Goal: Task Accomplishment & Management: Use online tool/utility

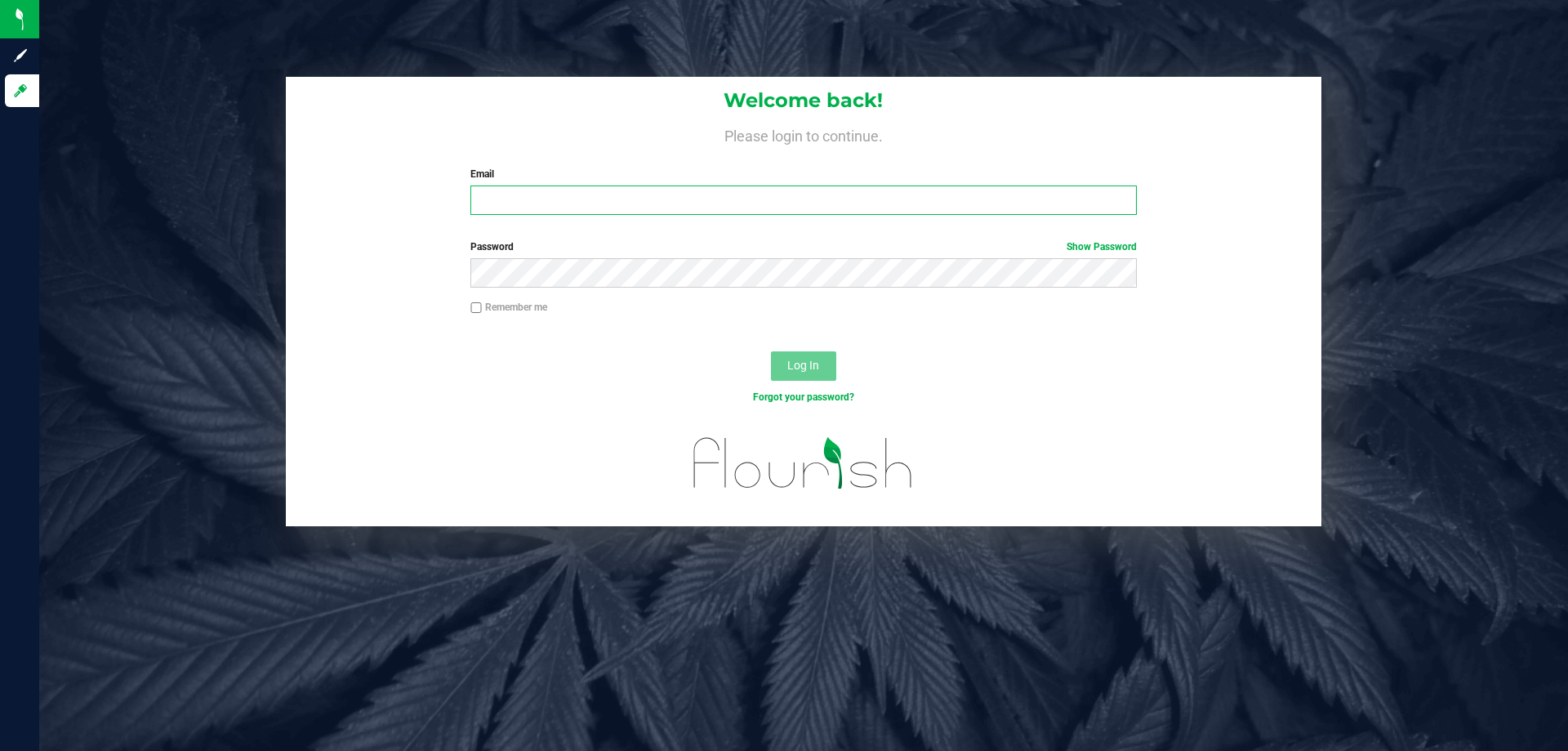
click at [698, 195] on input "Email" at bounding box center [803, 201] width 666 height 30
type input "[EMAIL_ADDRESS][DOMAIN_NAME]"
click at [771, 351] on button "Log In" at bounding box center [803, 366] width 66 height 30
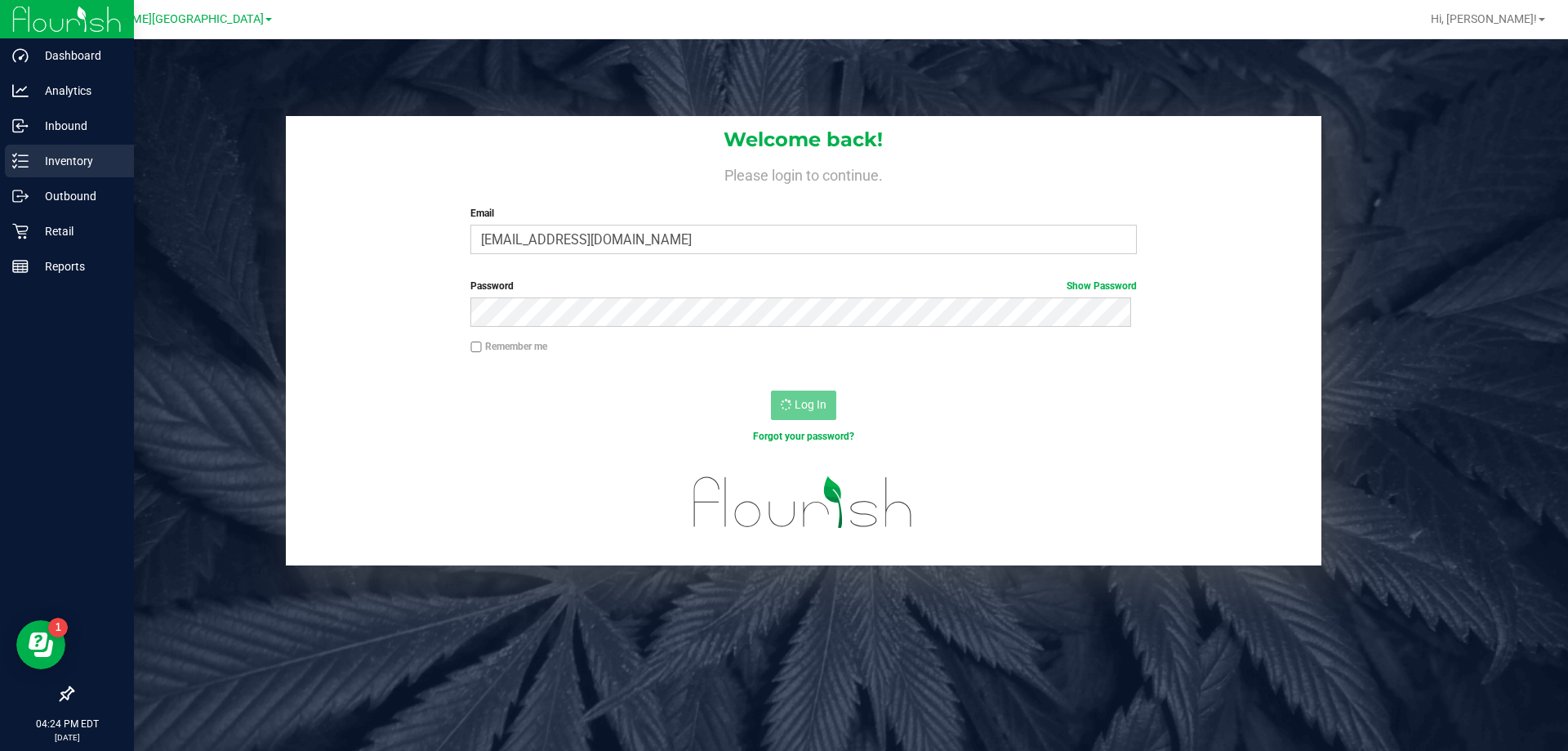
click at [18, 163] on icon at bounding box center [20, 160] width 17 height 17
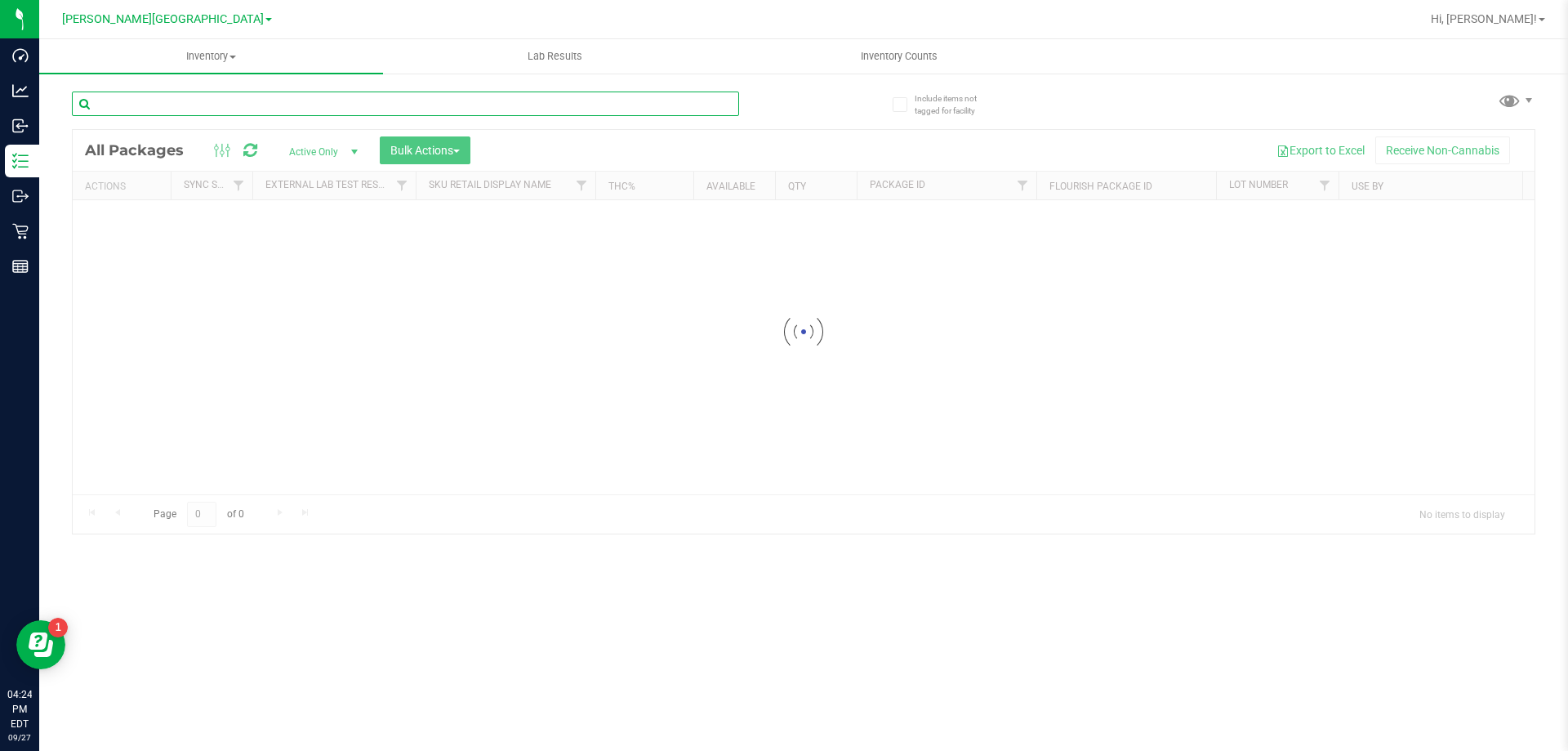
click at [272, 96] on input "text" at bounding box center [406, 103] width 667 height 25
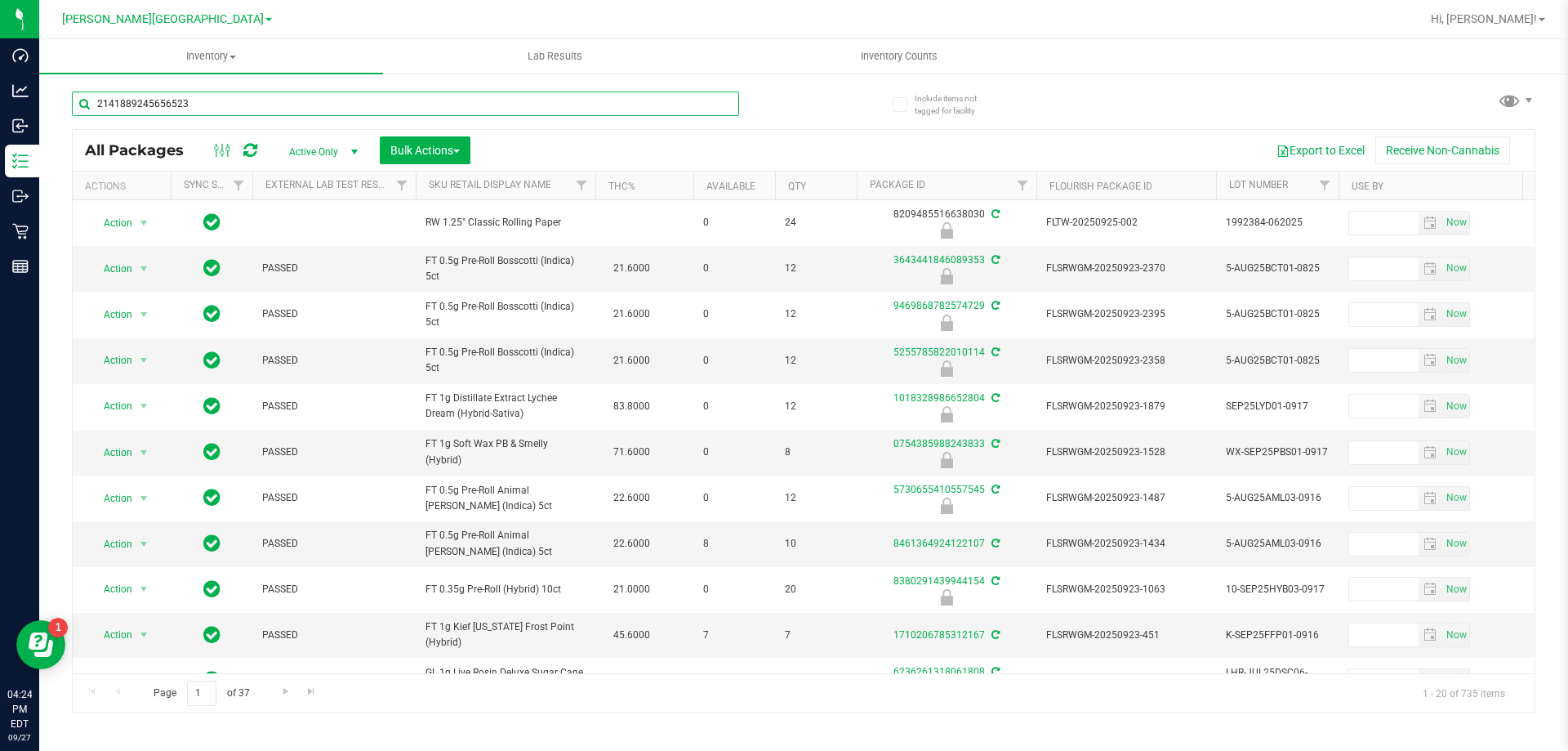
type input "2141889245656523"
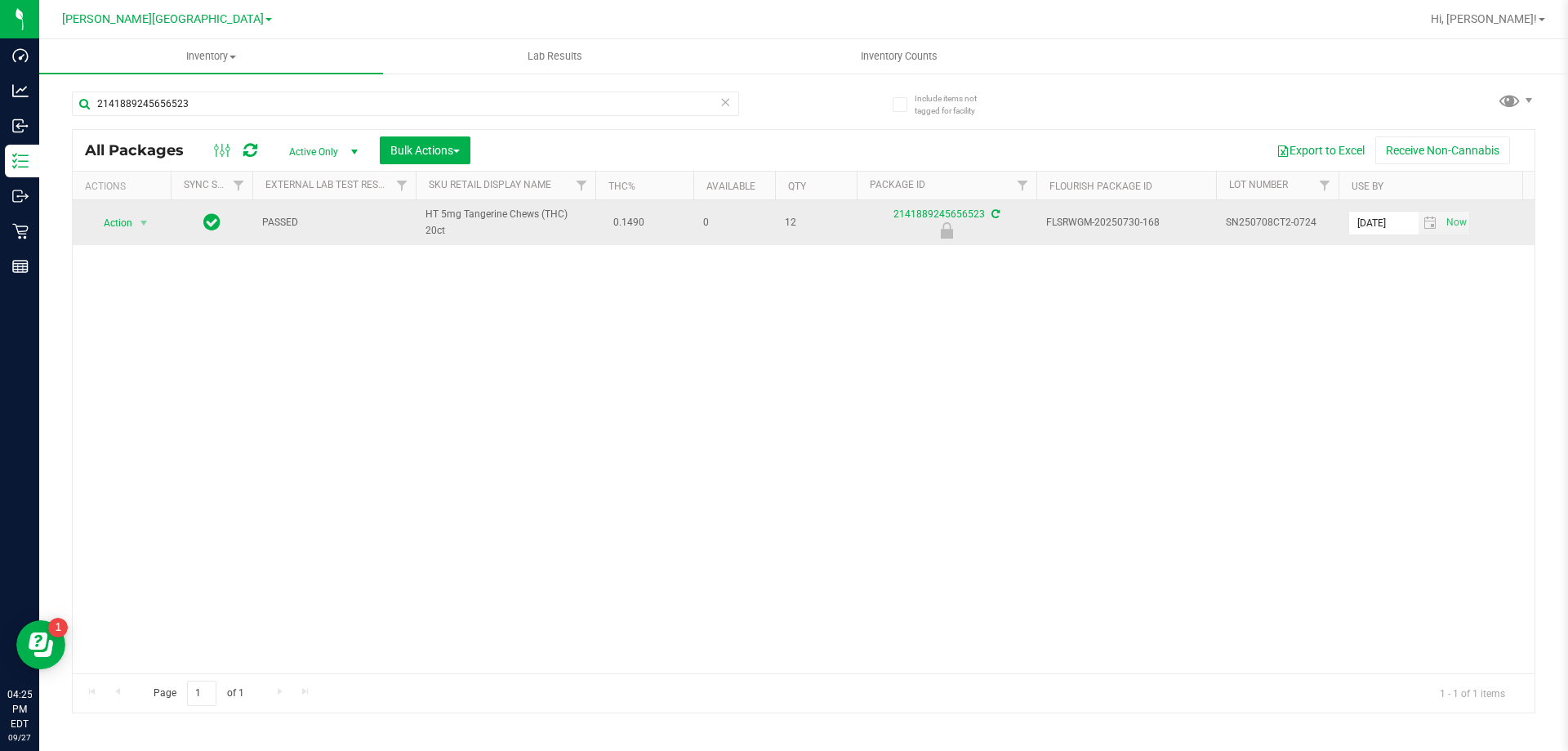
click at [118, 224] on span "Action" at bounding box center [111, 223] width 44 height 23
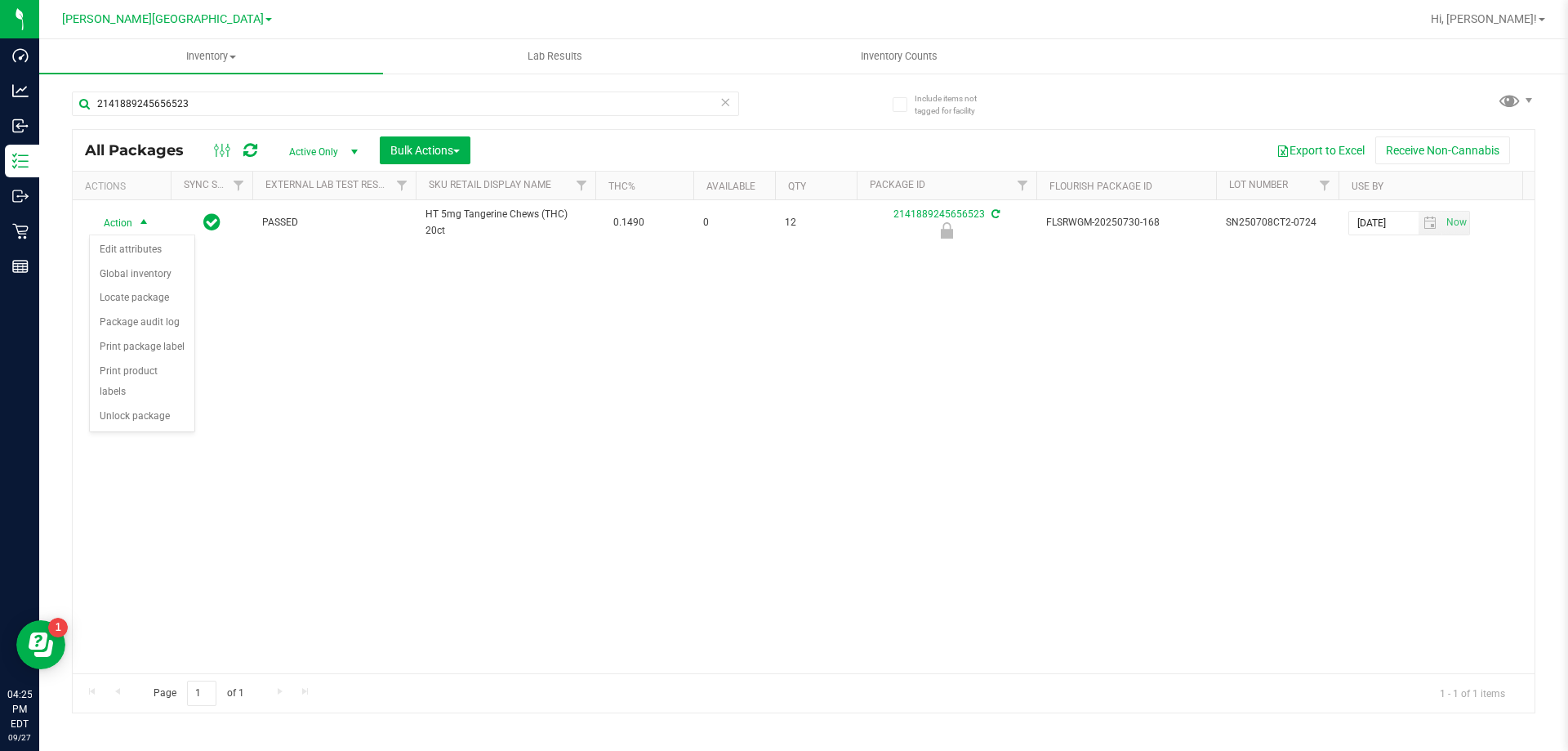
click at [139, 409] on div "Action Edit attributes Global inventory Locate package Package audit log Print …" at bounding box center [142, 334] width 106 height 199
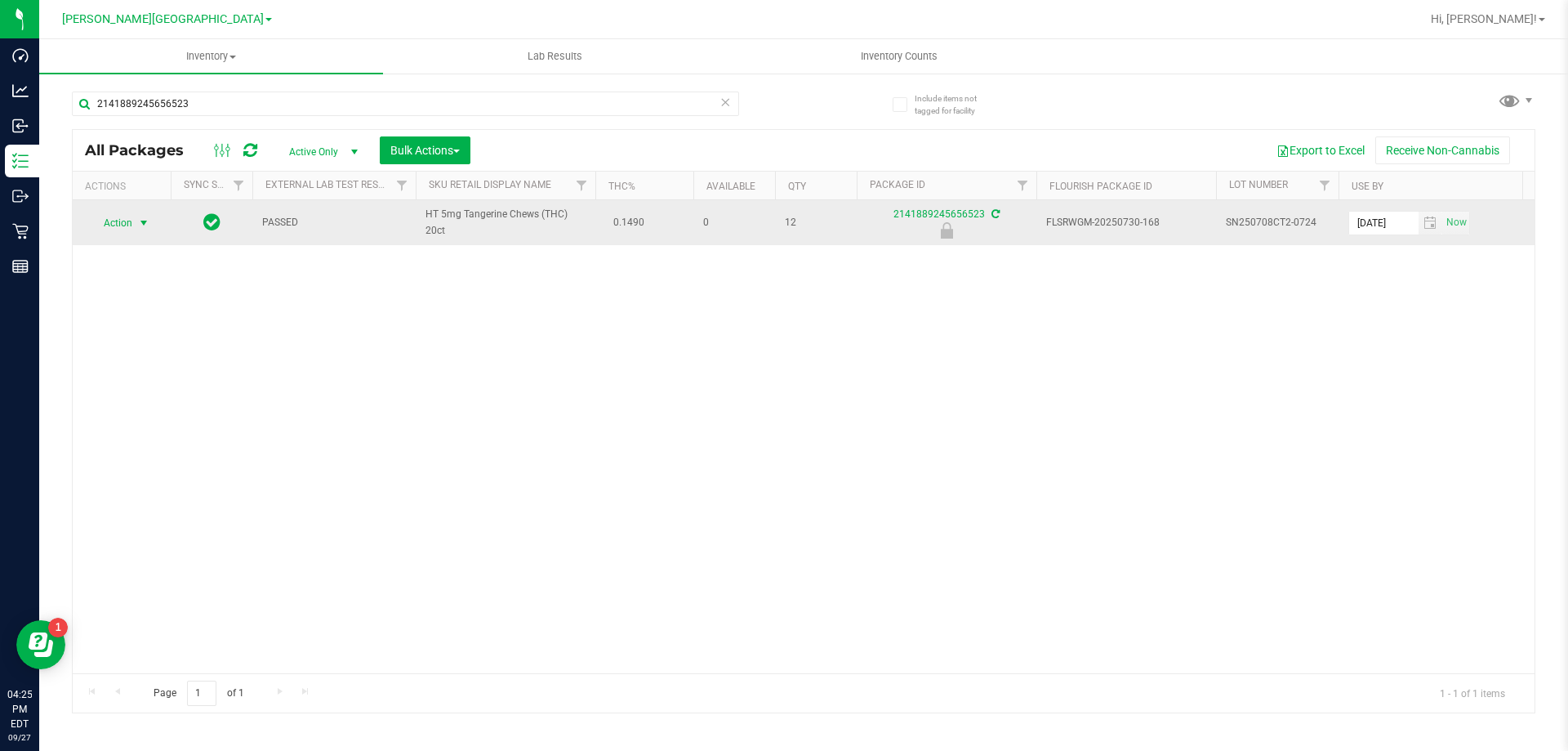
click at [122, 222] on span "Action" at bounding box center [111, 223] width 44 height 23
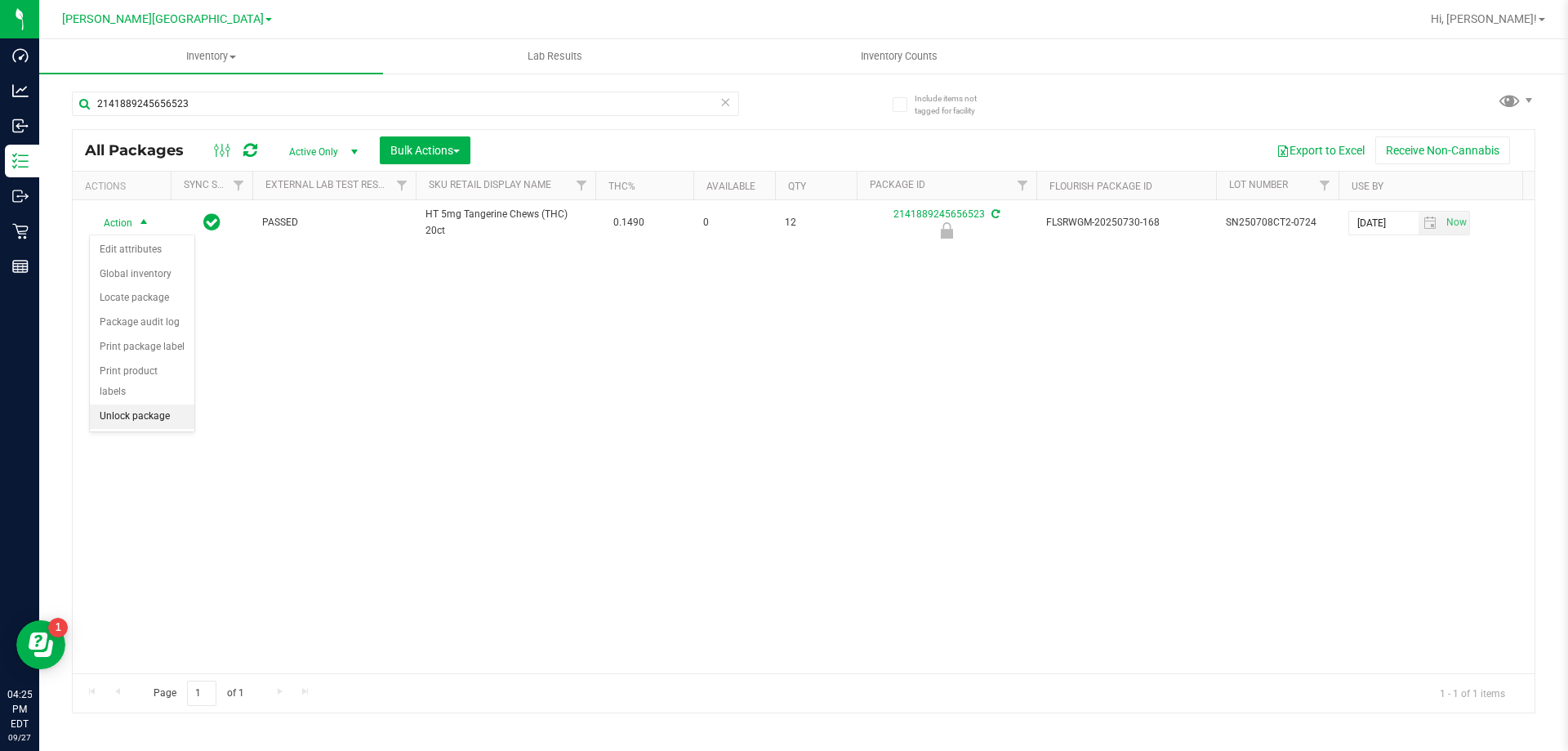
click at [154, 405] on li "Unlock package" at bounding box center [142, 417] width 104 height 25
click at [729, 108] on icon at bounding box center [724, 101] width 11 height 19
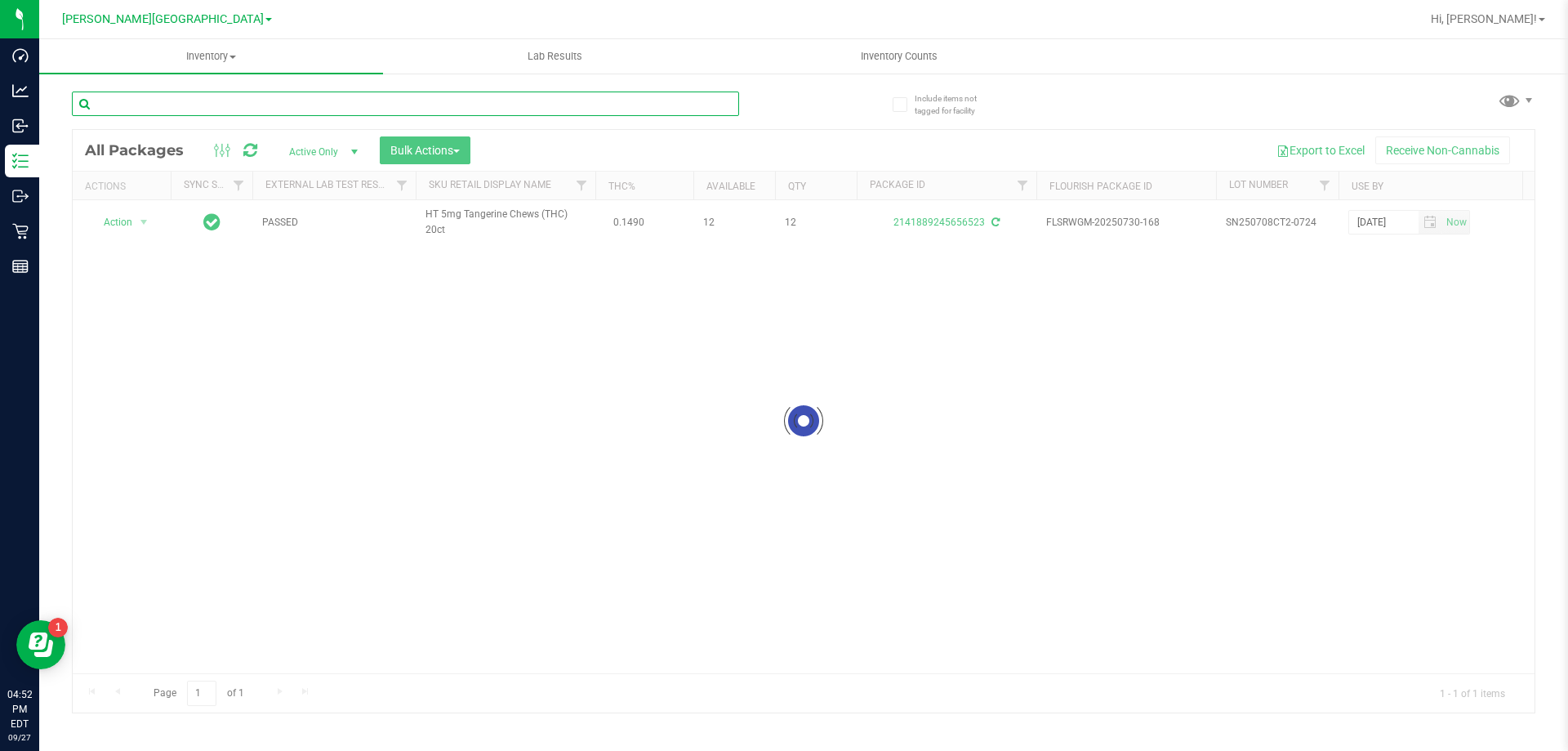
click at [636, 110] on input "text" at bounding box center [406, 103] width 667 height 25
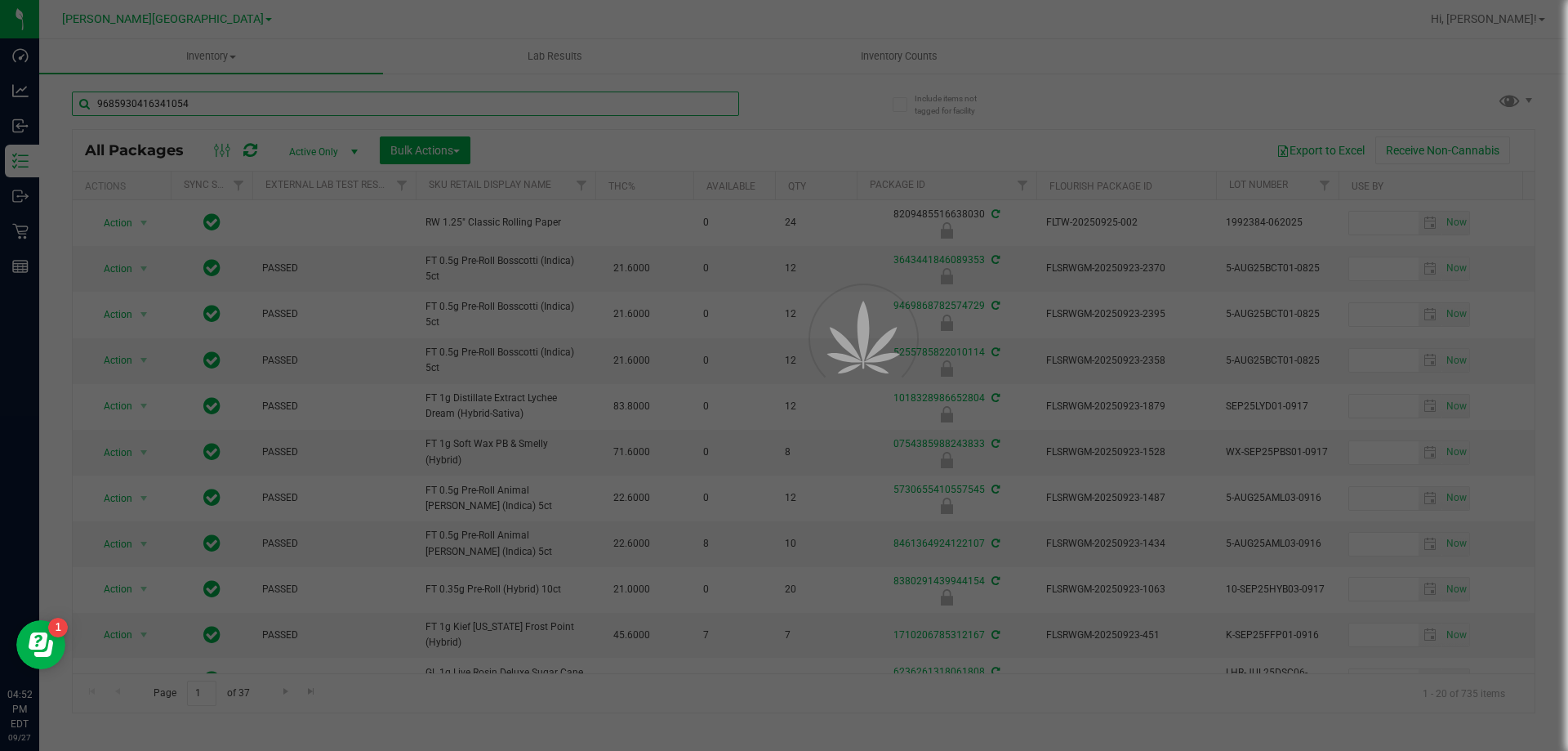
type input "9685930416341054"
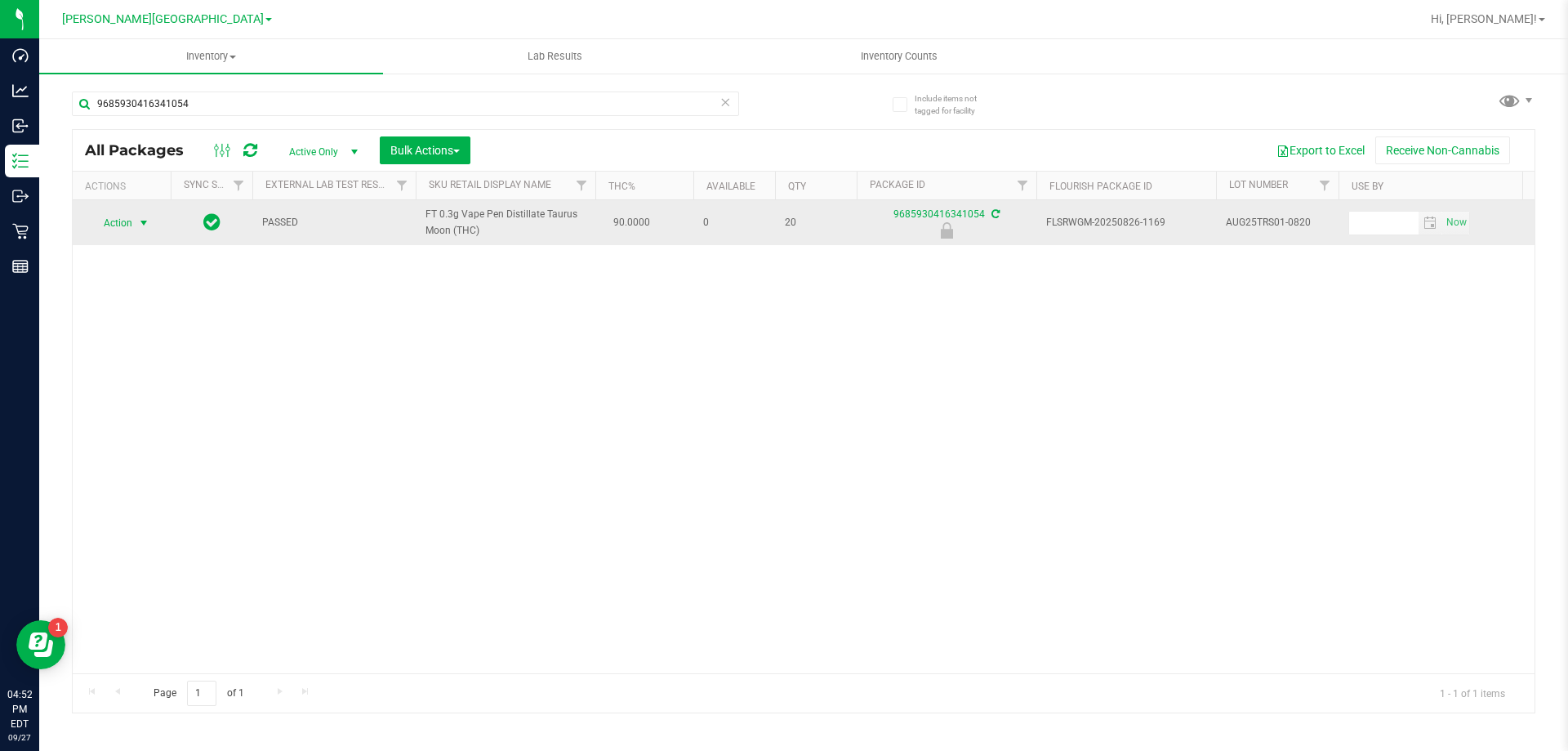
click at [127, 224] on span "Action" at bounding box center [111, 223] width 44 height 23
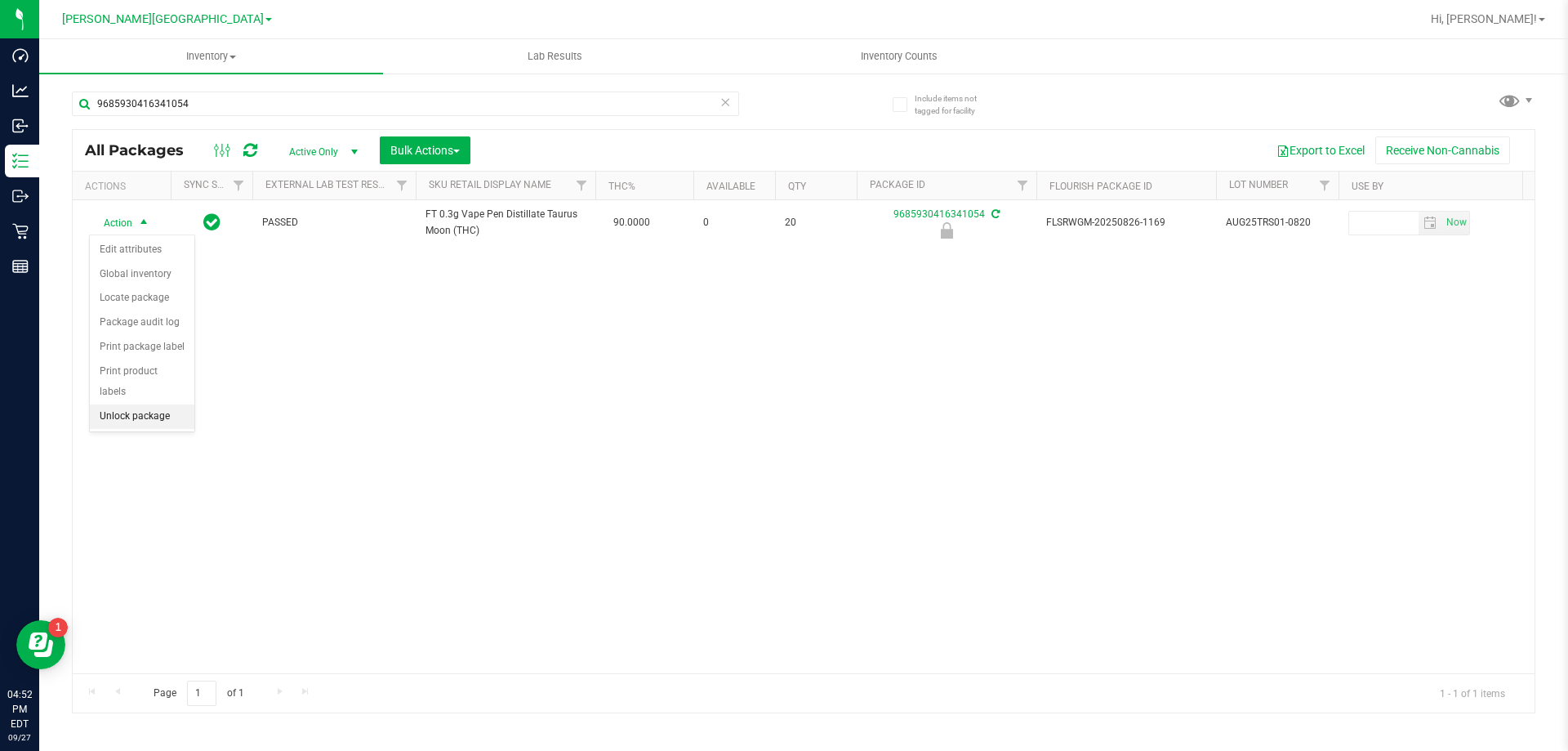
click at [145, 405] on li "Unlock package" at bounding box center [142, 417] width 104 height 25
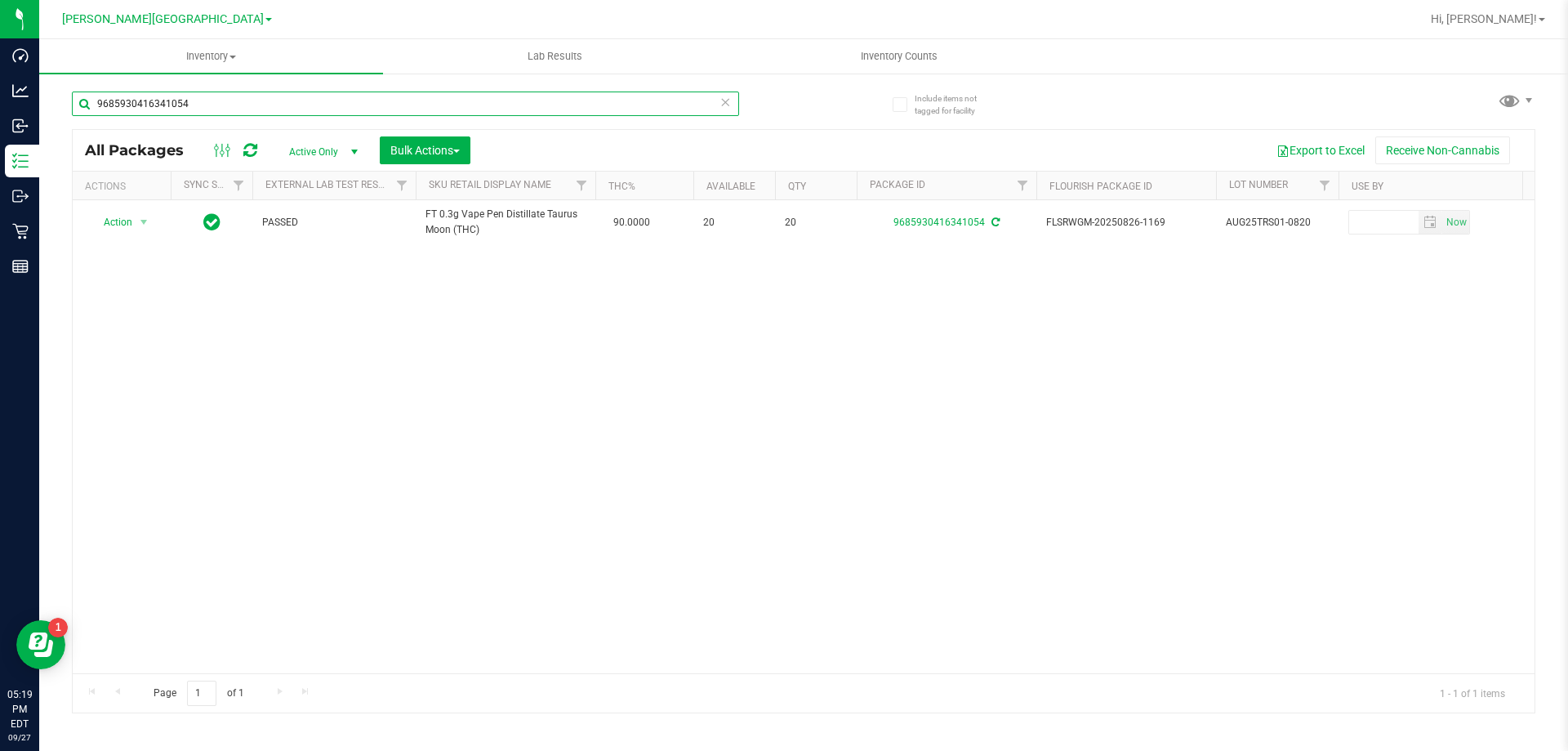
click at [390, 94] on input "9685930416341054" at bounding box center [406, 103] width 667 height 25
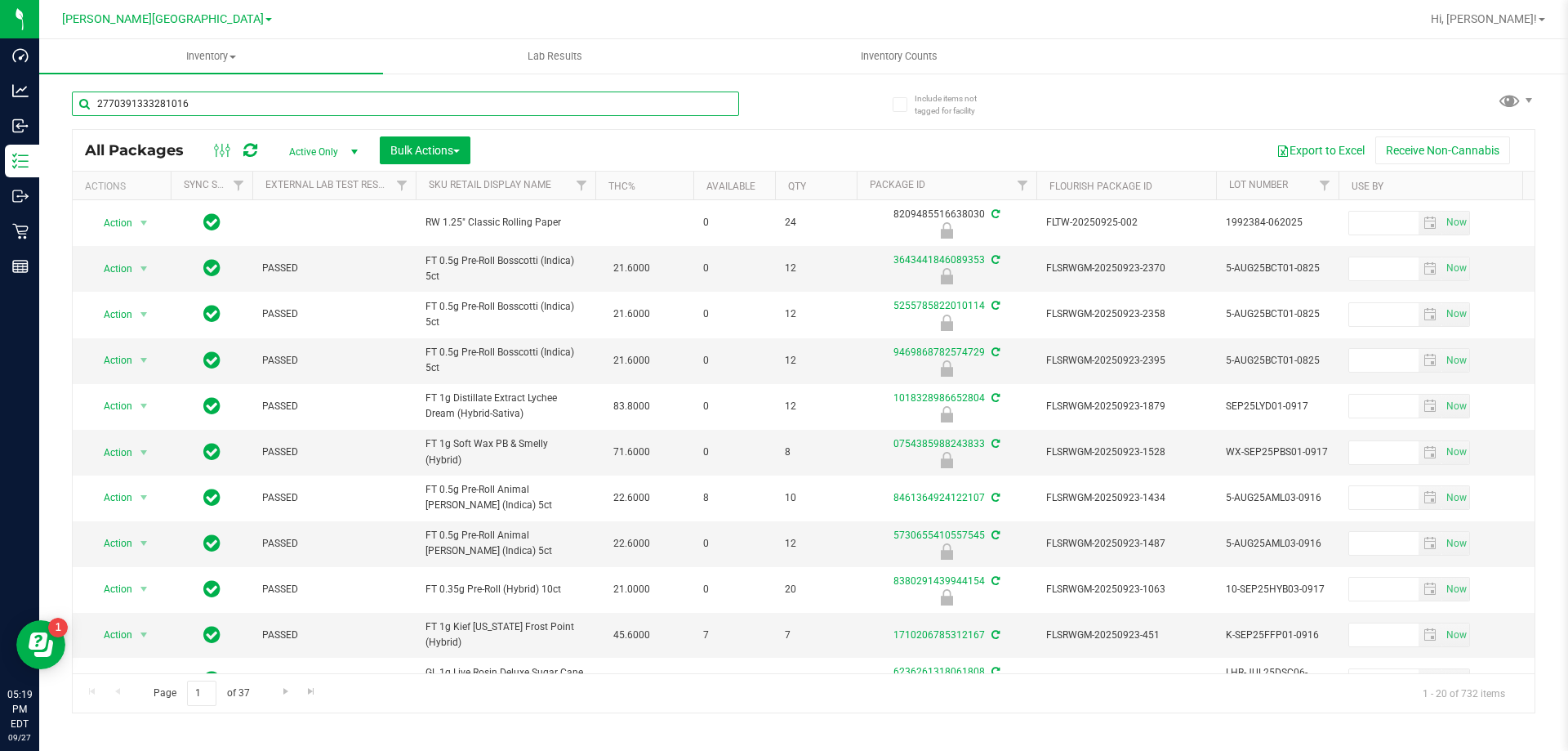
type input "2770391333281016"
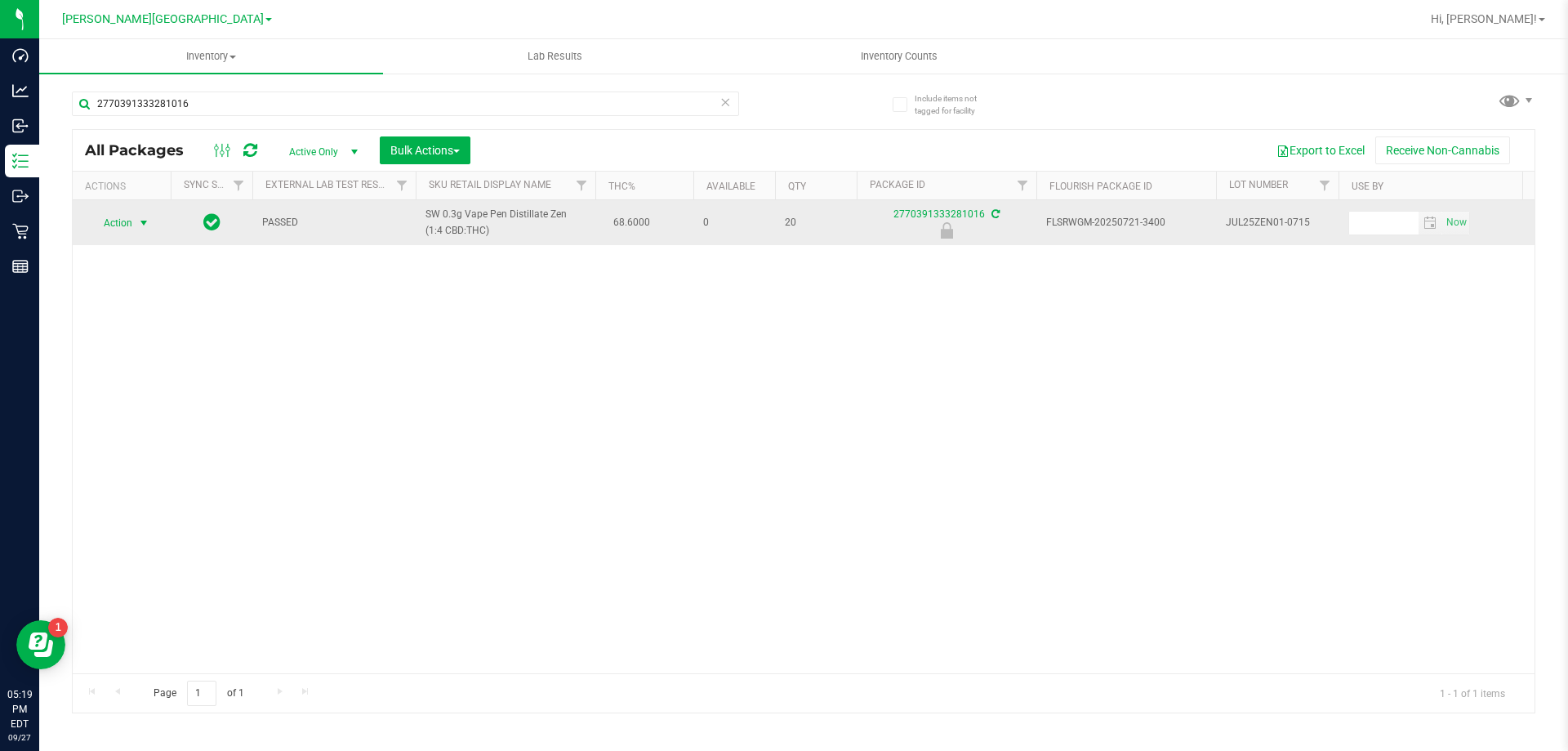
click at [114, 217] on span "Action" at bounding box center [111, 223] width 44 height 23
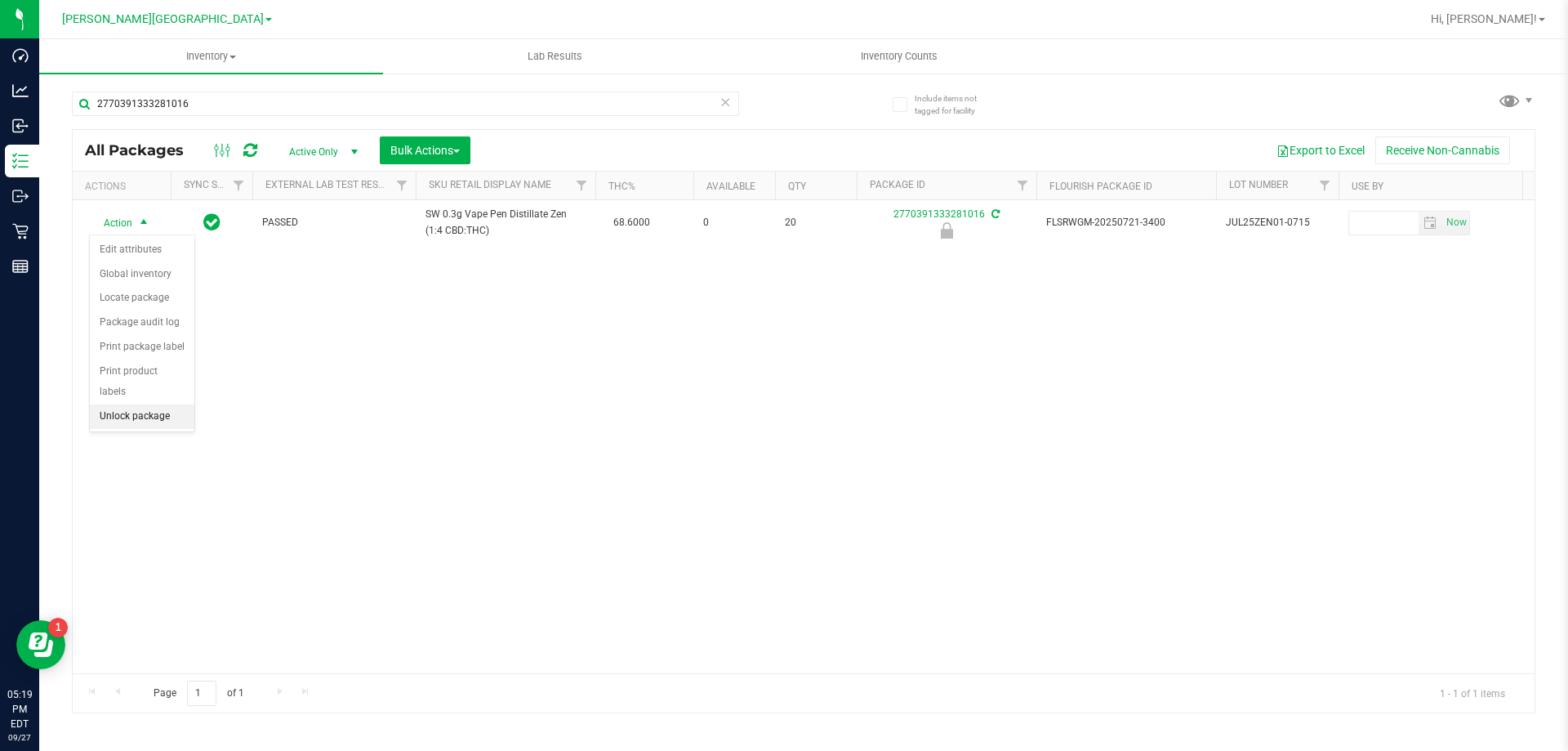
click at [130, 405] on li "Unlock package" at bounding box center [142, 417] width 104 height 25
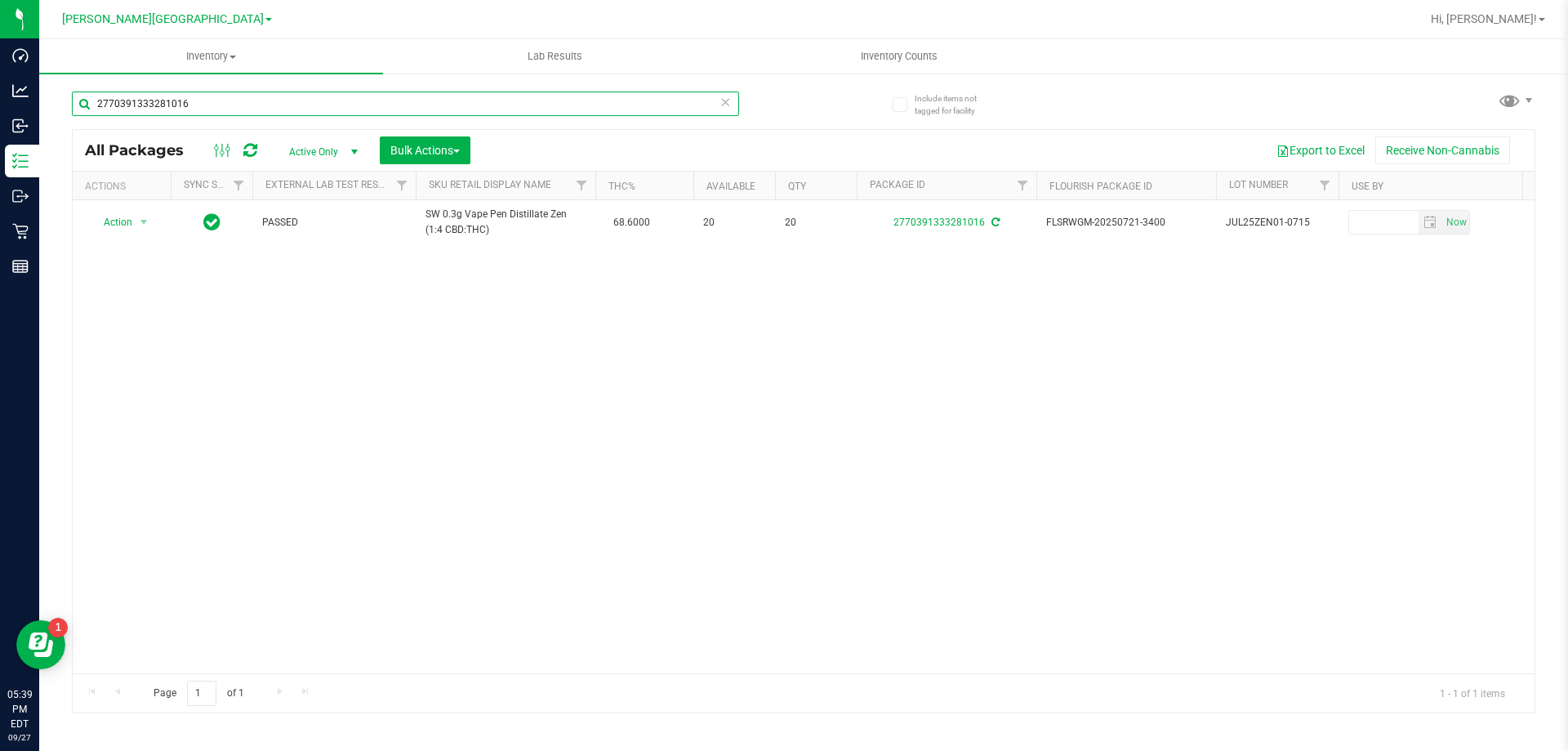
click at [213, 99] on input "2770391333281016" at bounding box center [406, 103] width 667 height 25
type input "4893097564349448"
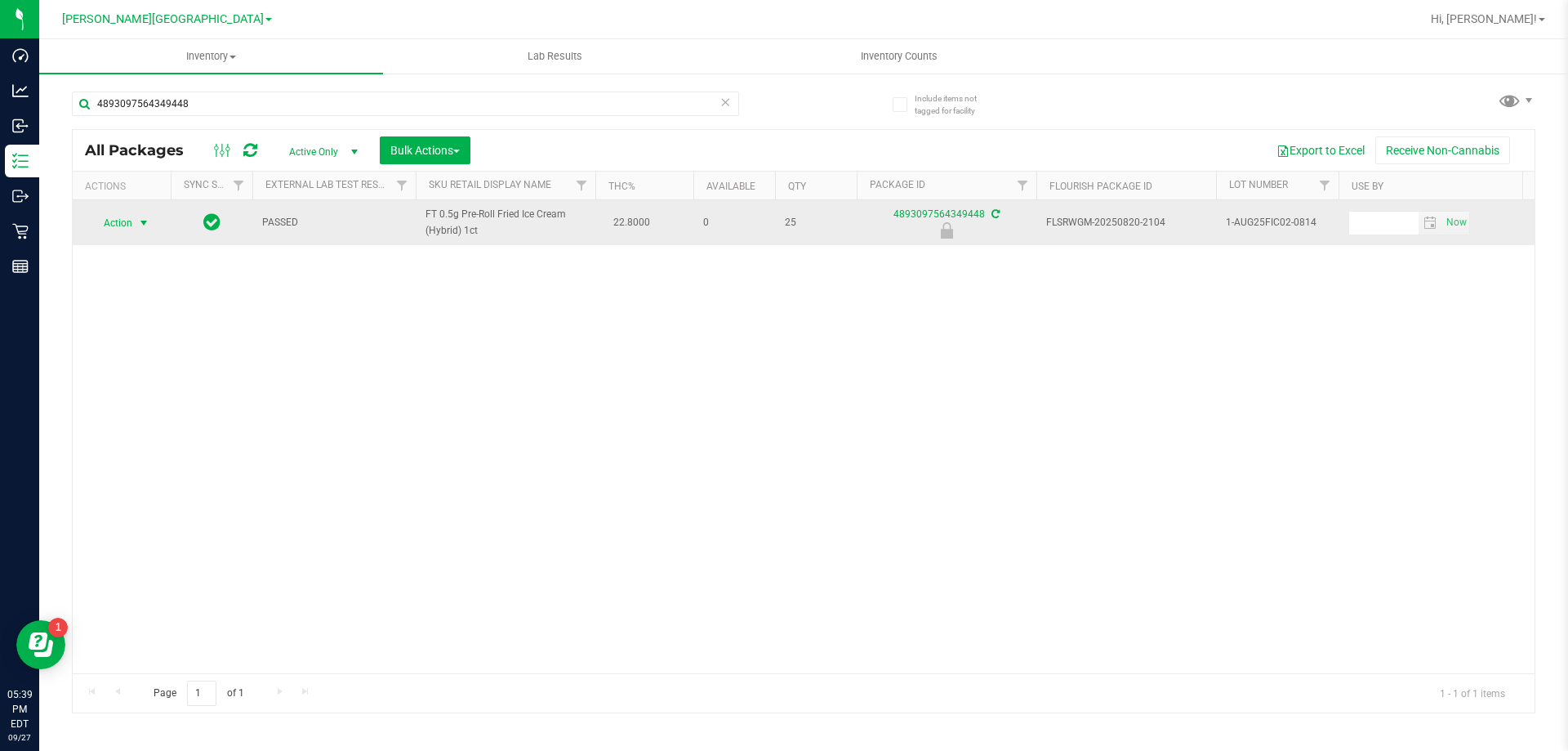
click at [138, 228] on span "select" at bounding box center [144, 223] width 13 height 13
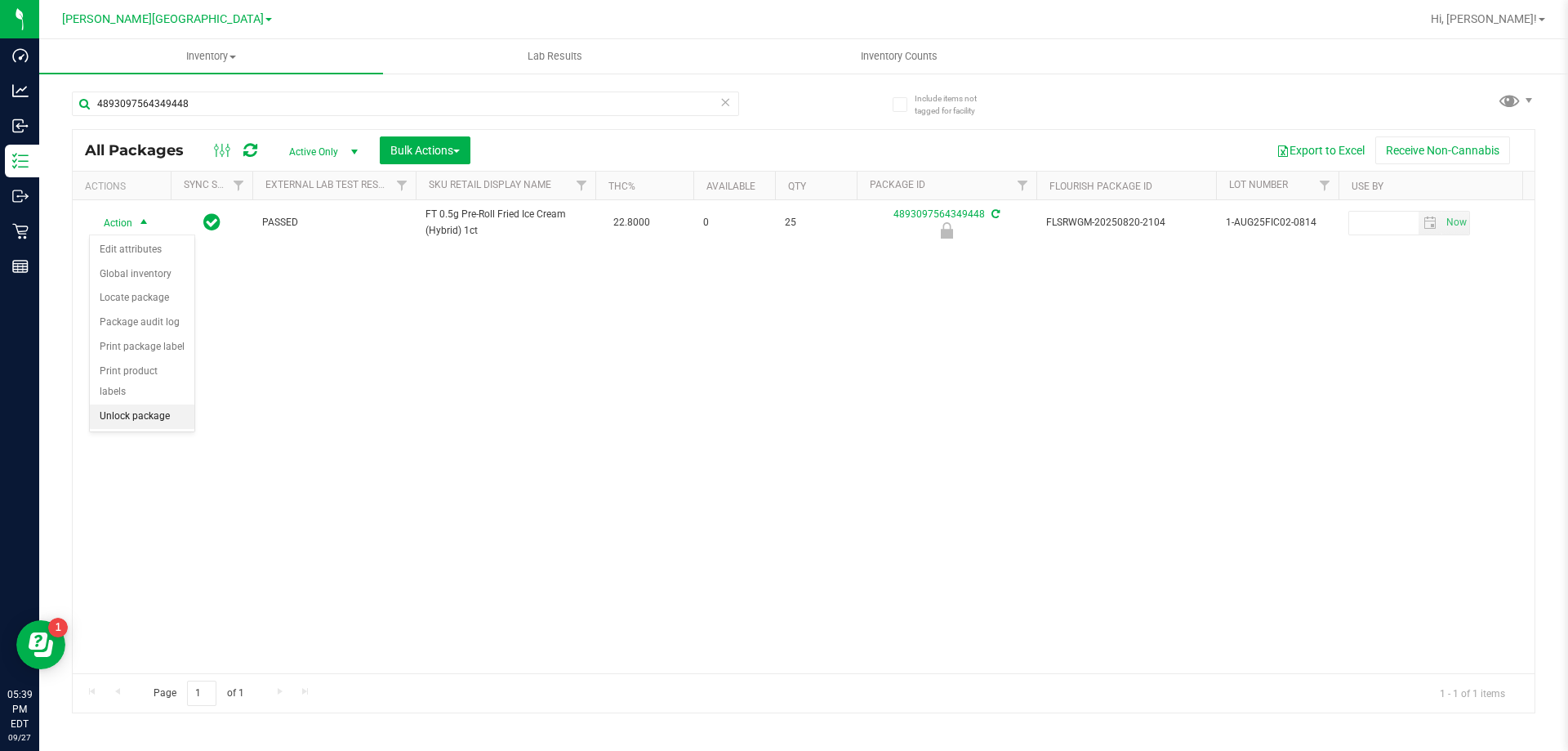
click at [130, 405] on li "Unlock package" at bounding box center [142, 417] width 104 height 25
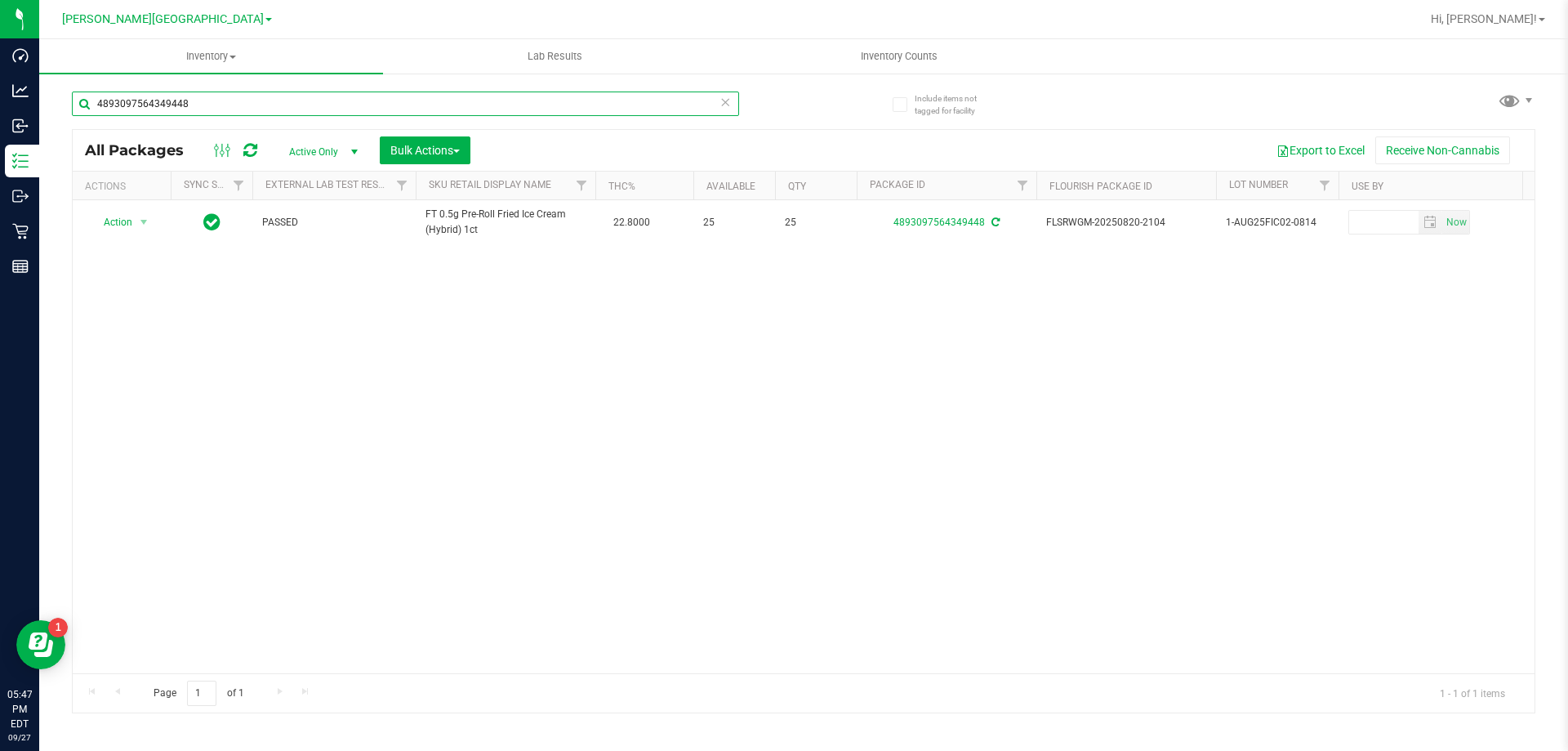
click at [258, 106] on input "4893097564349448" at bounding box center [406, 103] width 667 height 25
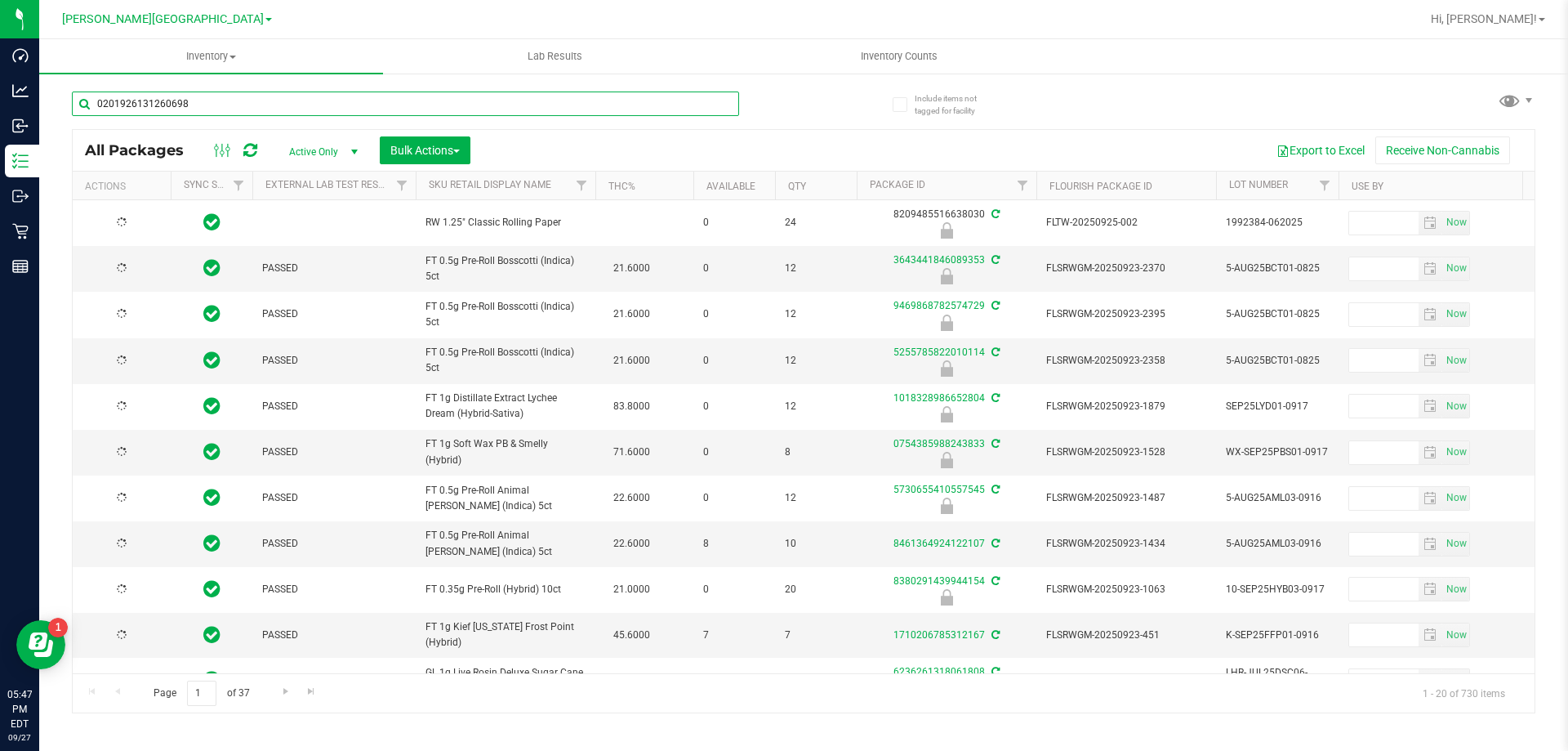
type input "0201926131260698"
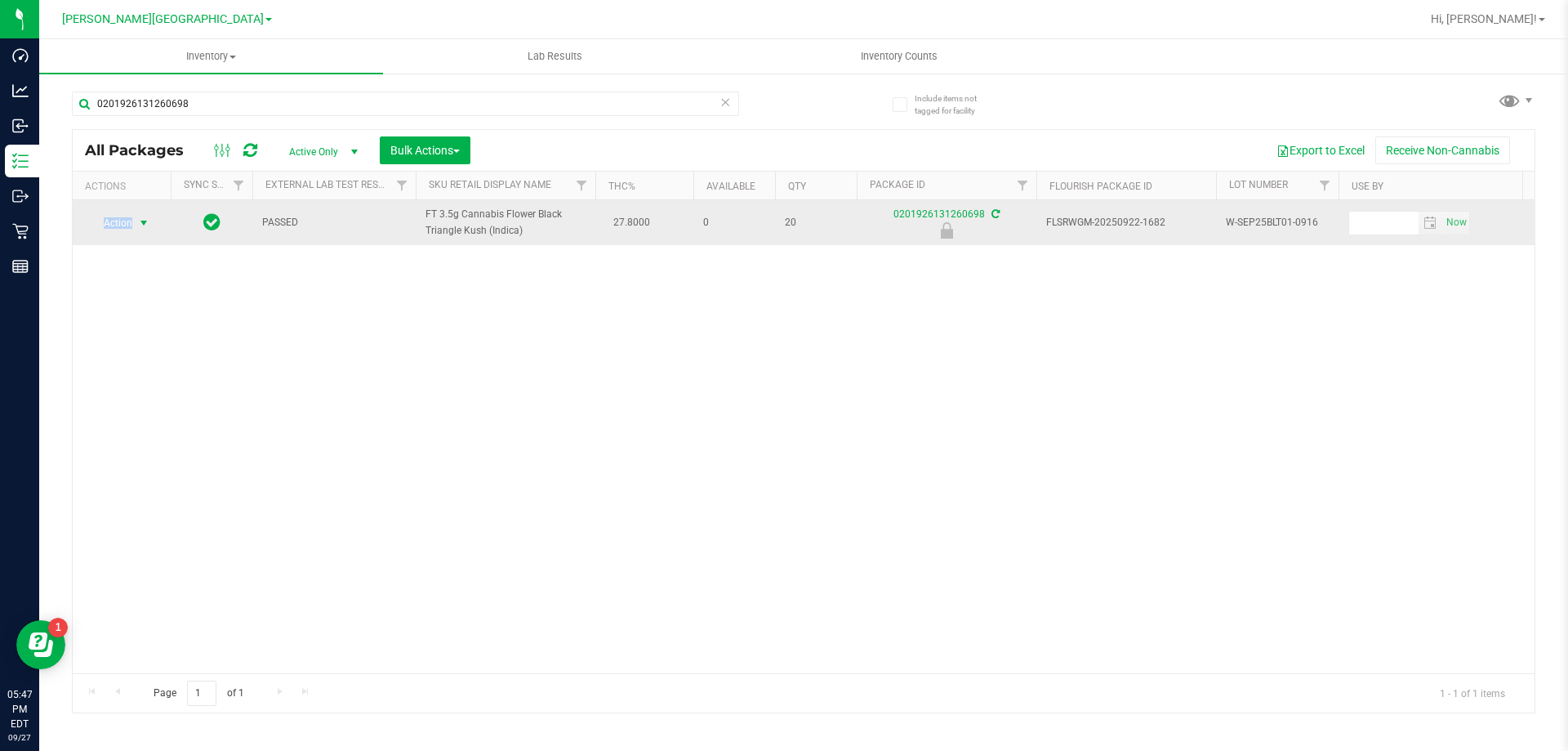
click at [123, 223] on span "Action" at bounding box center [111, 223] width 44 height 23
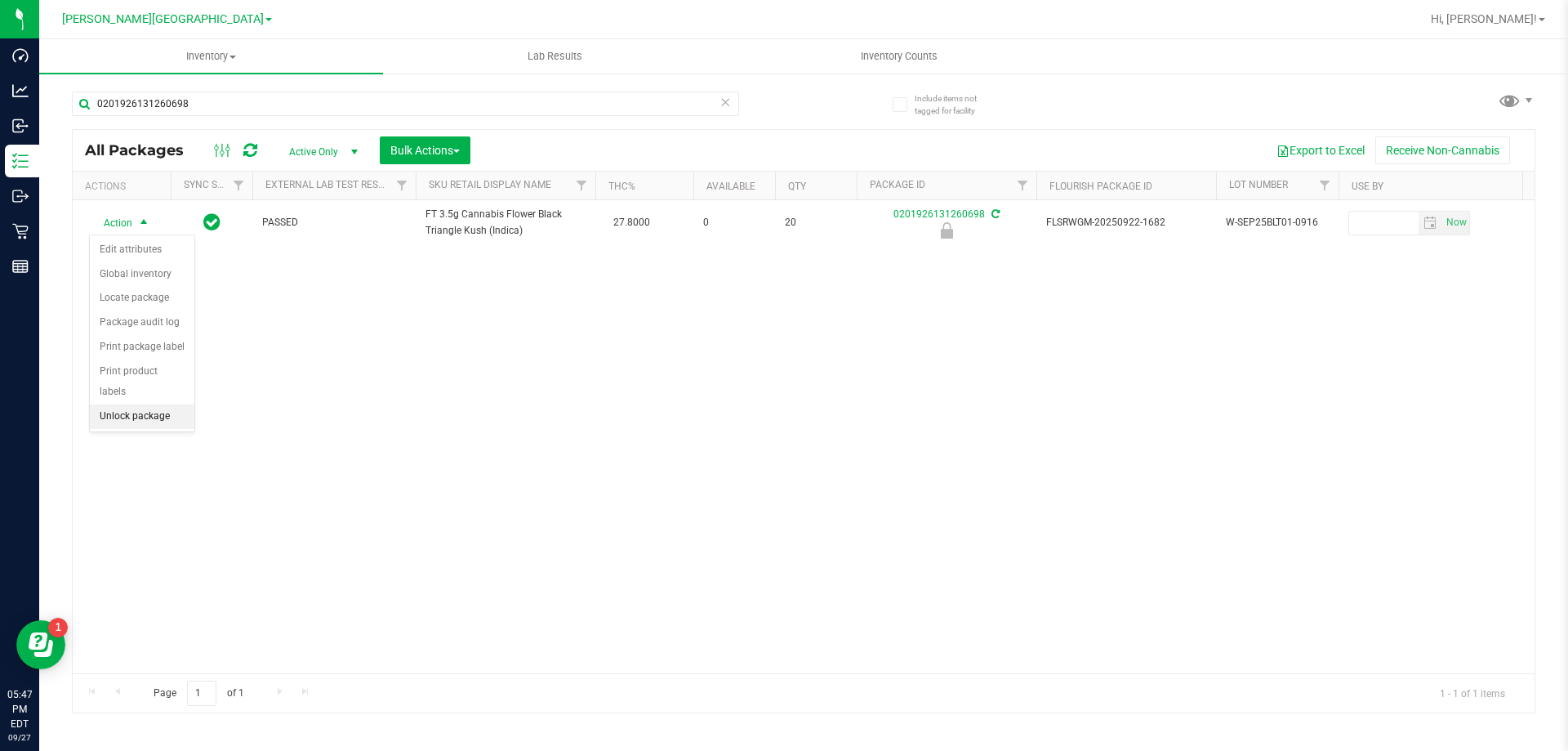
click at [129, 405] on li "Unlock package" at bounding box center [142, 417] width 104 height 25
click at [720, 99] on icon at bounding box center [724, 101] width 11 height 19
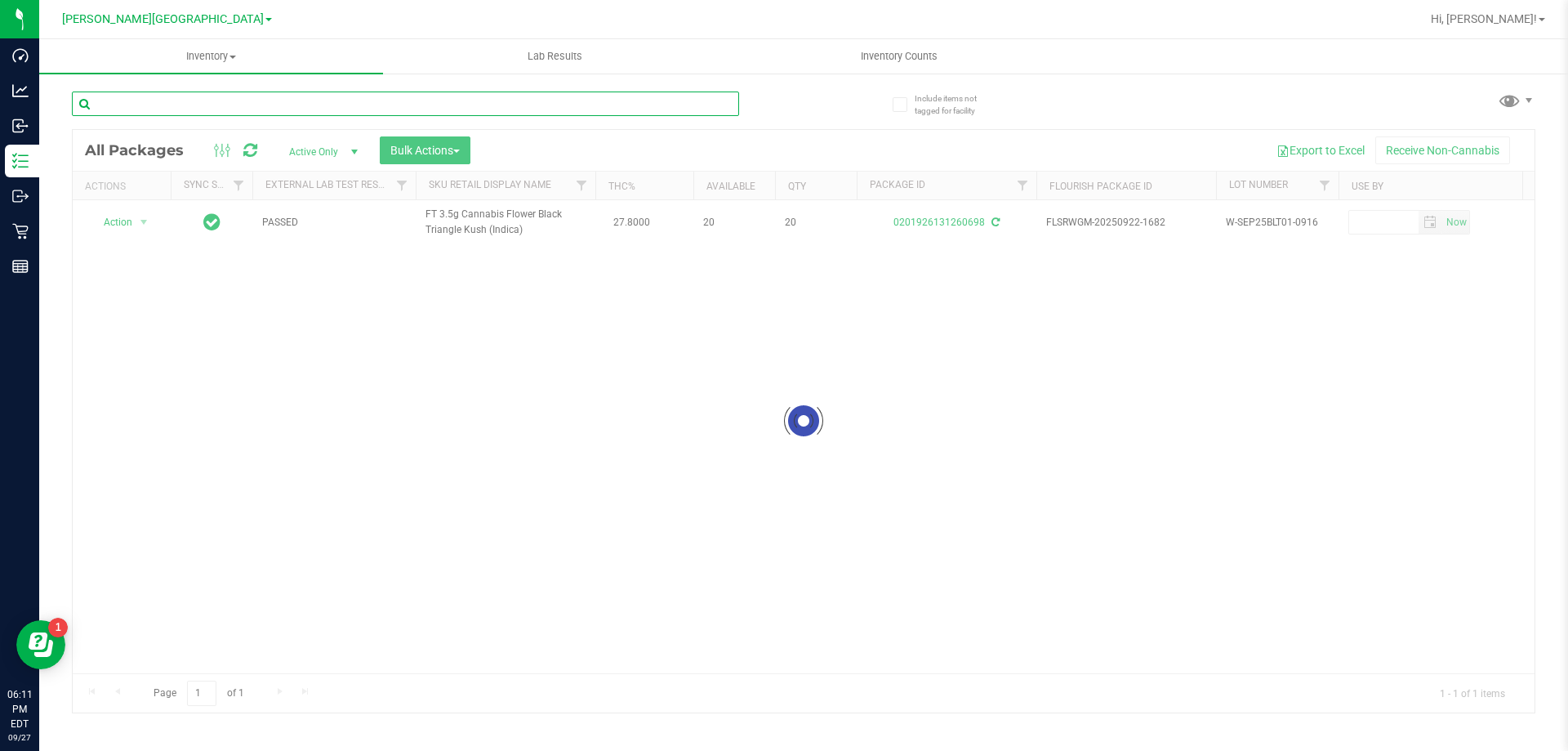
click at [706, 99] on input "text" at bounding box center [406, 103] width 667 height 25
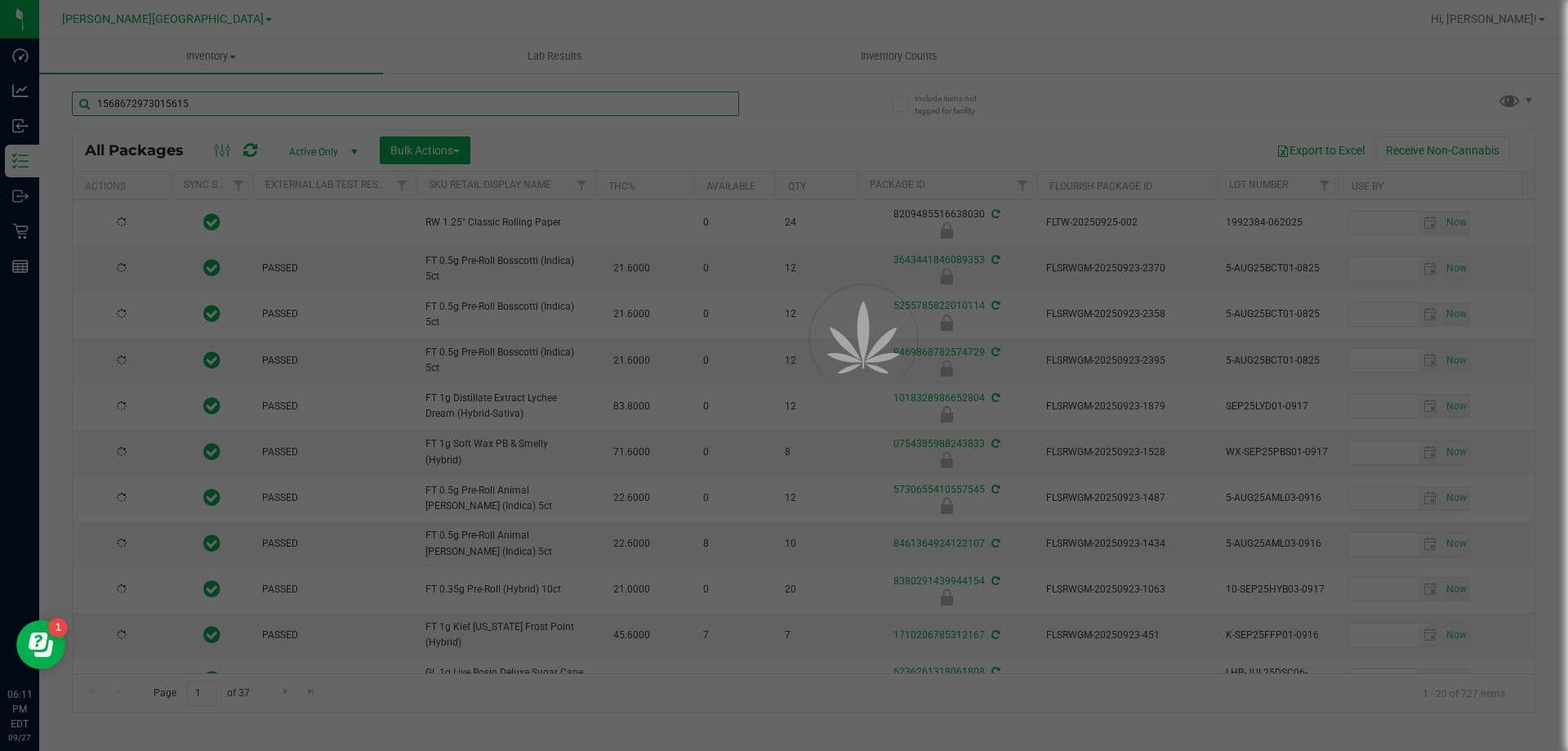
type input "1568672973015615"
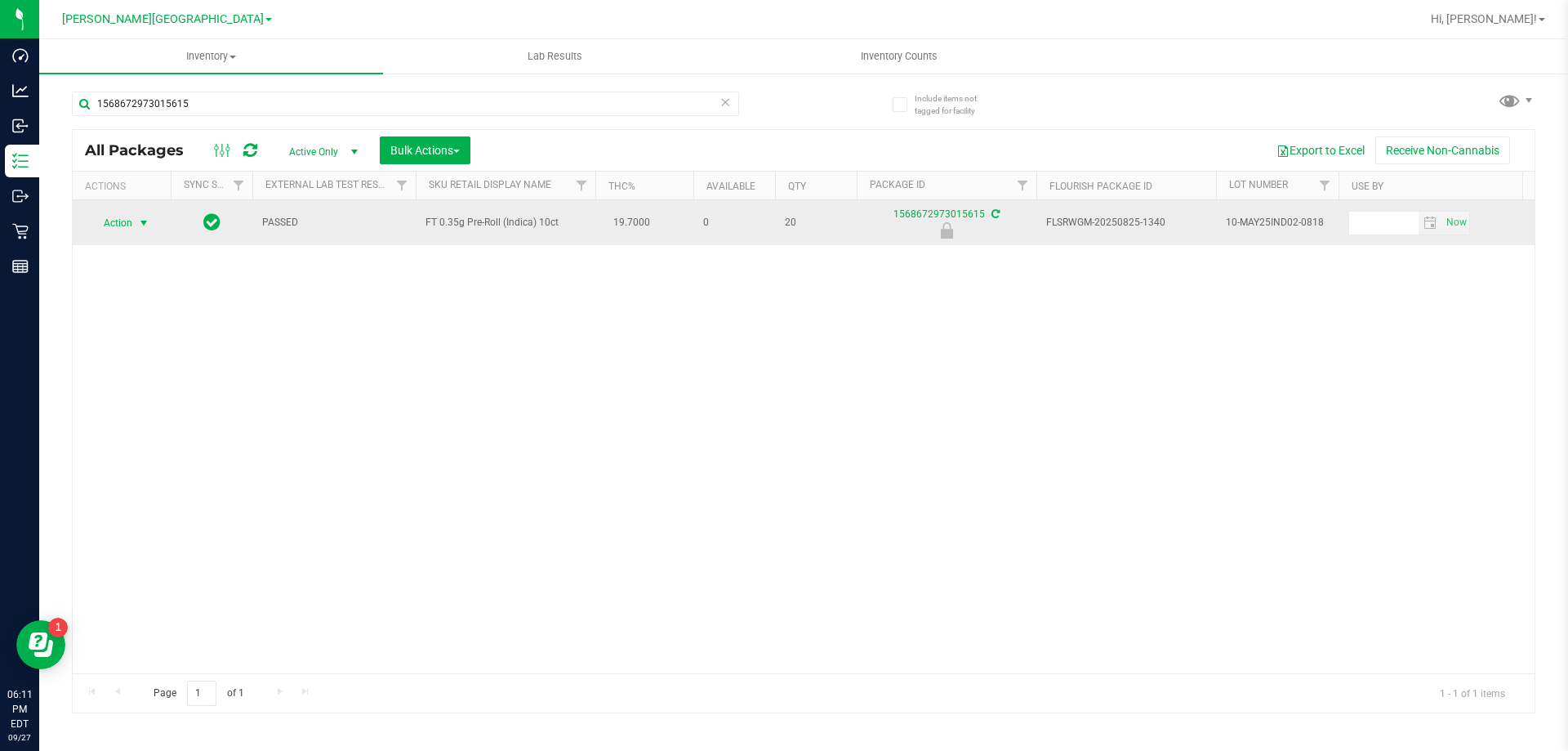
click at [139, 225] on span "select" at bounding box center [144, 223] width 13 height 13
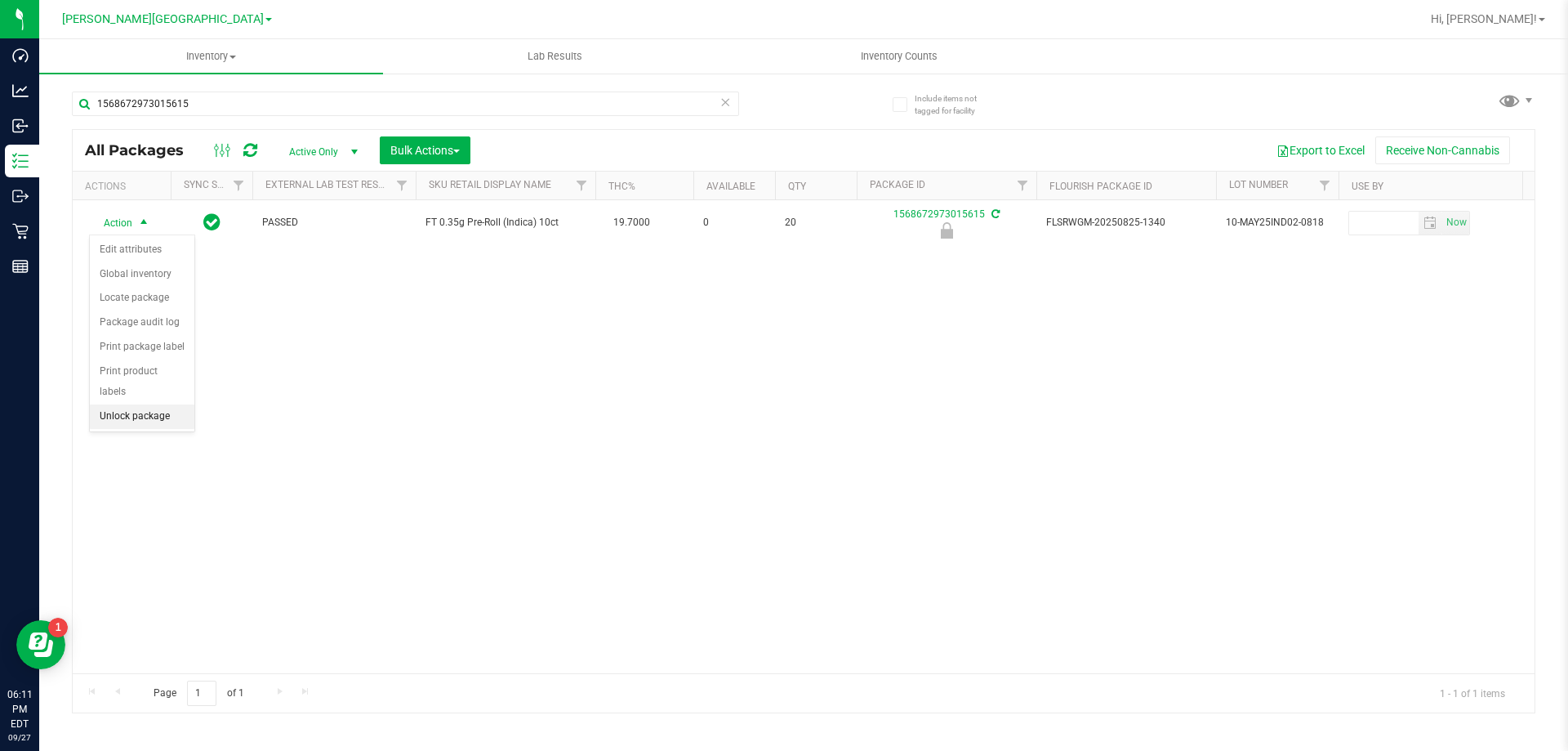
click at [138, 405] on li "Unlock package" at bounding box center [142, 417] width 104 height 25
